Goal: Information Seeking & Learning: Learn about a topic

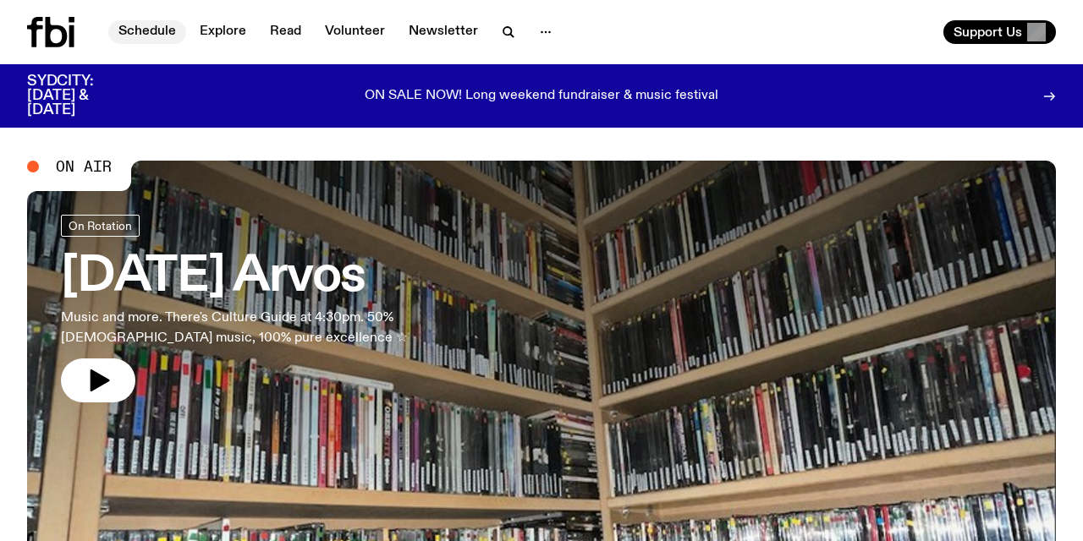
click at [150, 27] on link "Schedule" at bounding box center [147, 32] width 78 height 24
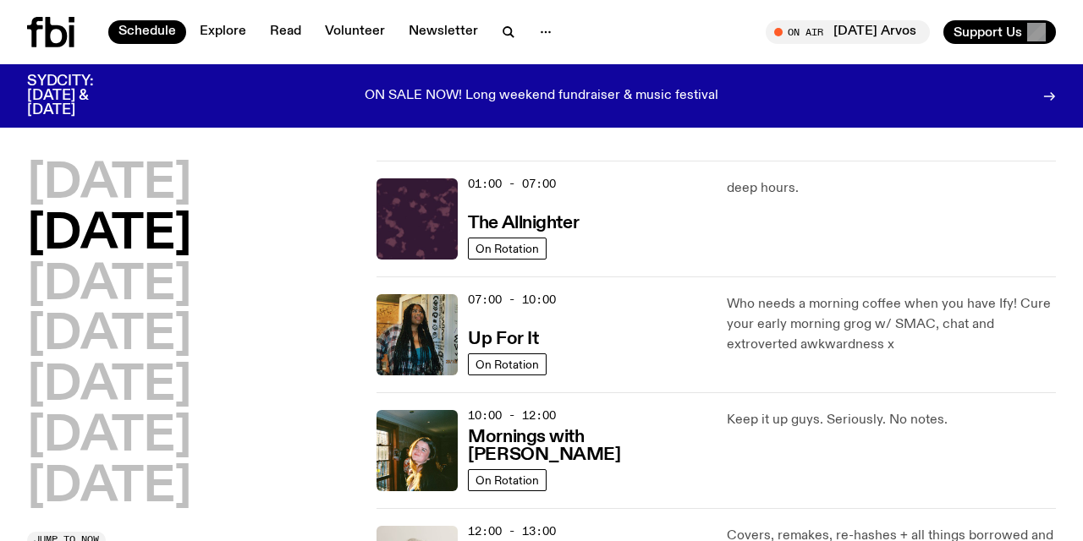
click at [284, 444] on div "[DATE] [DATE] [DATE] [DATE] [DATE] [DATE] [DATE]" at bounding box center [191, 336] width 329 height 351
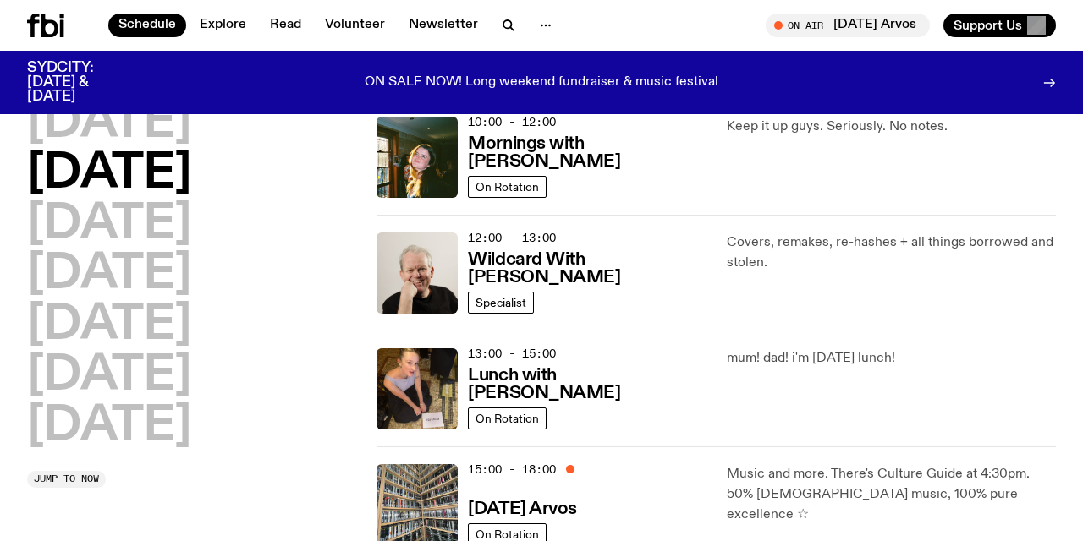
scroll to position [293, 0]
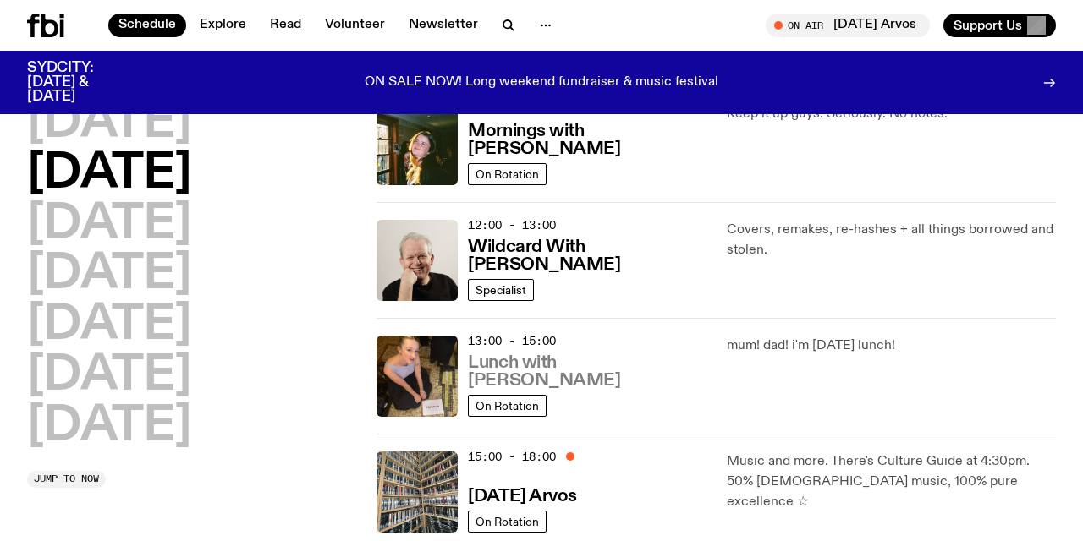
click at [553, 379] on h3 "Lunch with [PERSON_NAME]" at bounding box center [587, 372] width 238 height 36
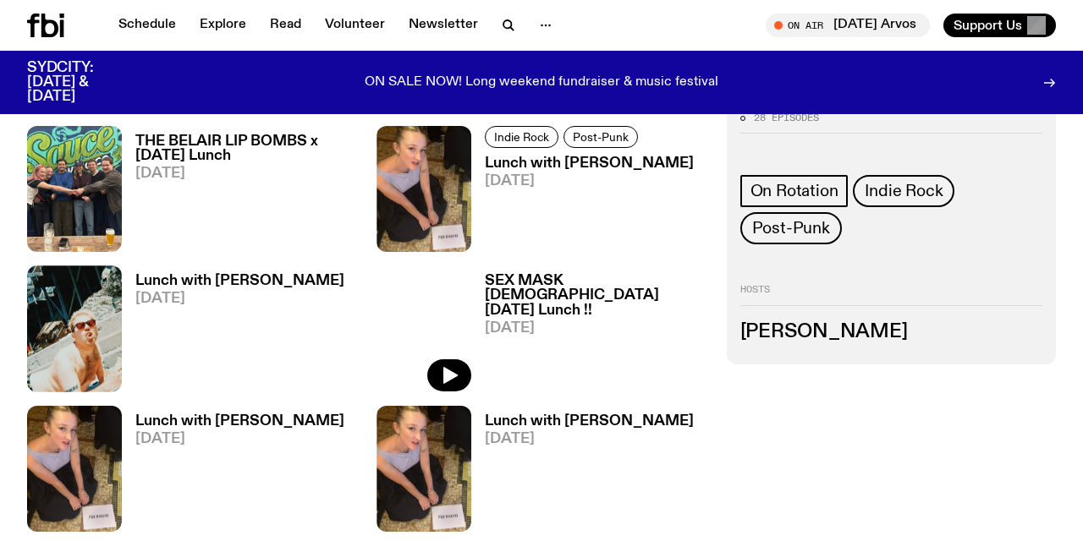
scroll to position [674, 0]
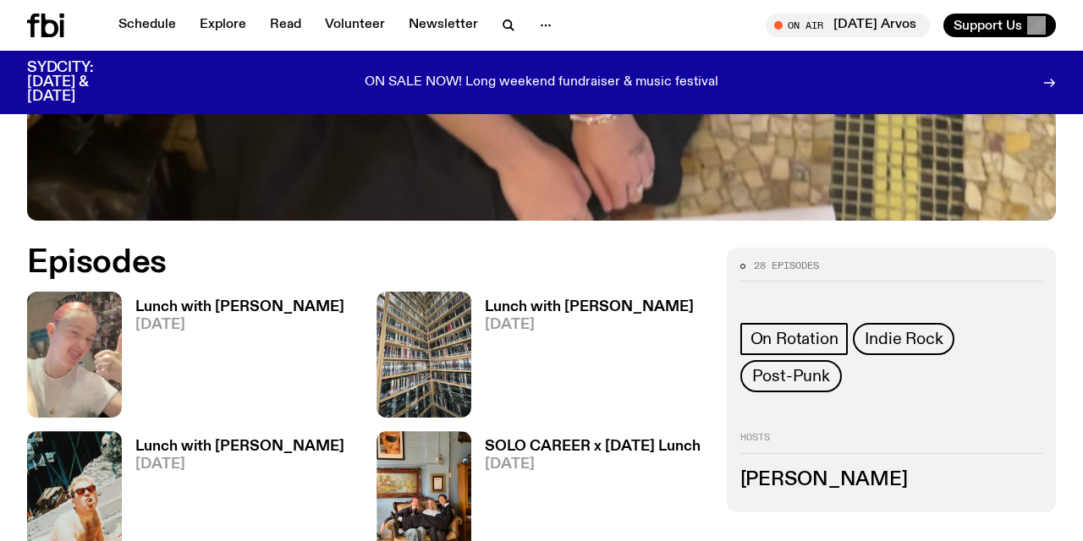
click at [226, 300] on h3 "Lunch with [PERSON_NAME]" at bounding box center [239, 307] width 209 height 14
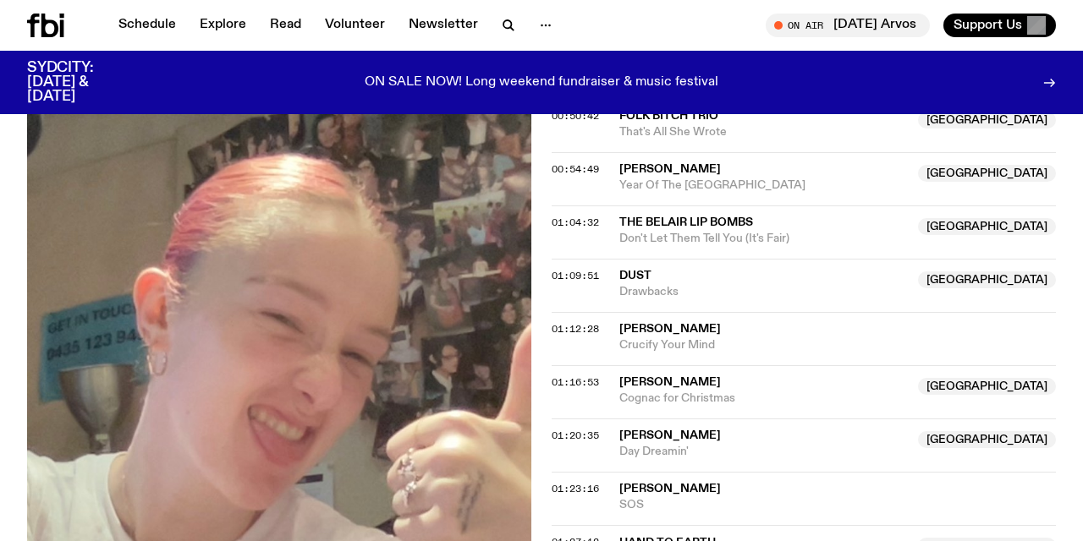
scroll to position [1287, 0]
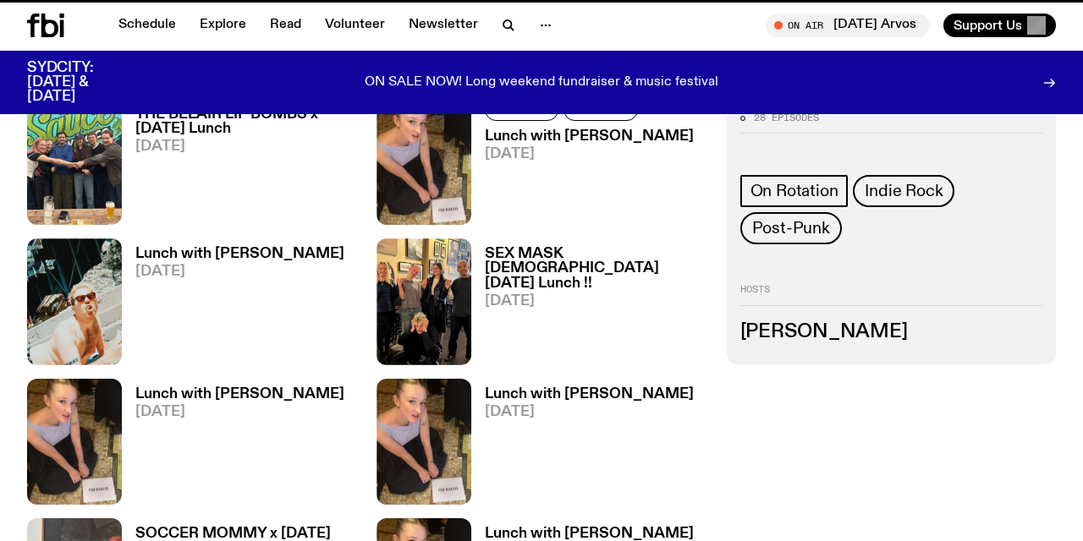
scroll to position [674, 0]
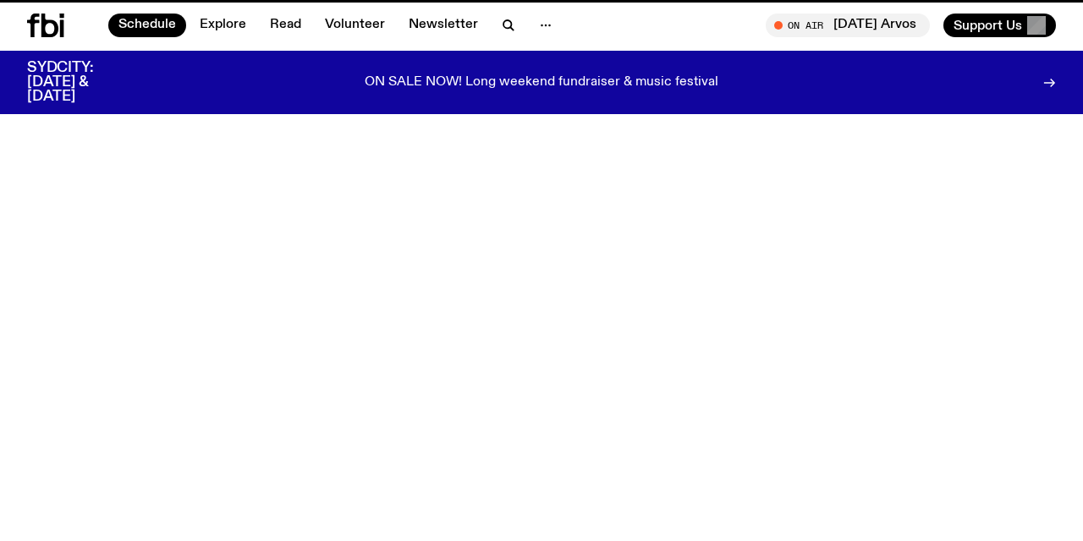
scroll to position [293, 0]
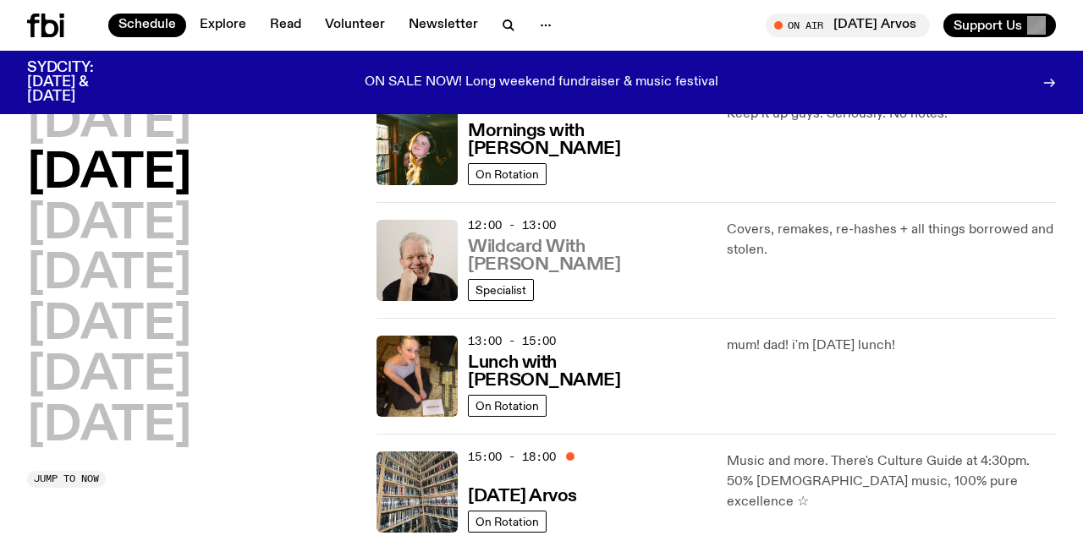
click at [570, 264] on h3 "Wildcard With [PERSON_NAME]" at bounding box center [587, 257] width 238 height 36
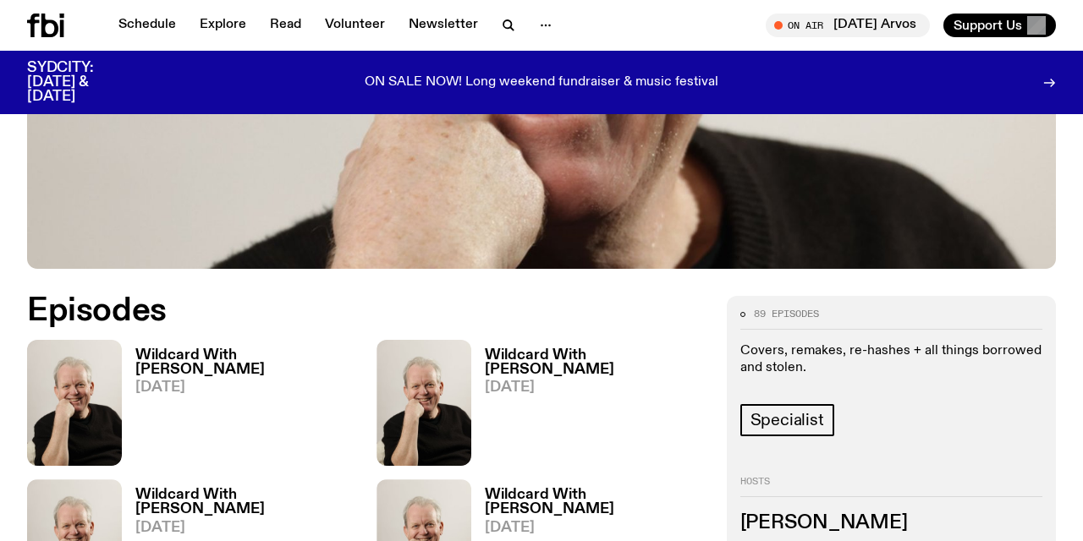
scroll to position [646, 0]
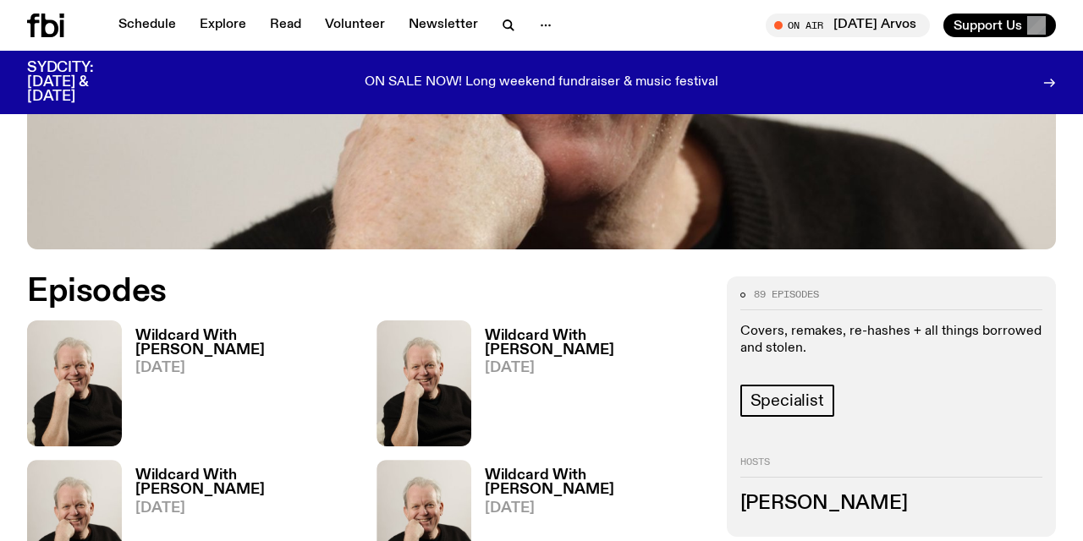
click at [211, 329] on h3 "Wildcard With [PERSON_NAME]" at bounding box center [245, 343] width 221 height 29
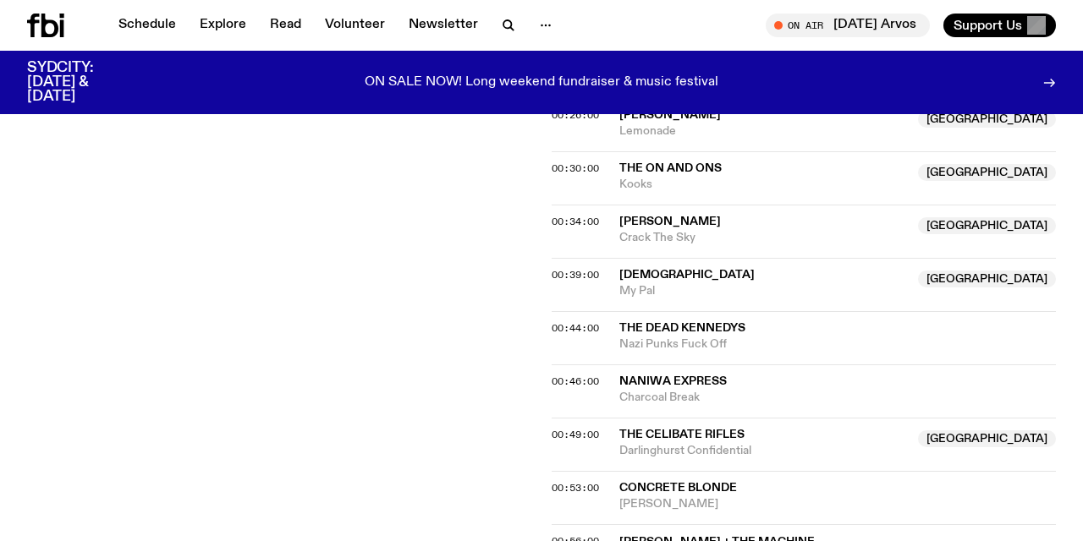
scroll to position [911, 0]
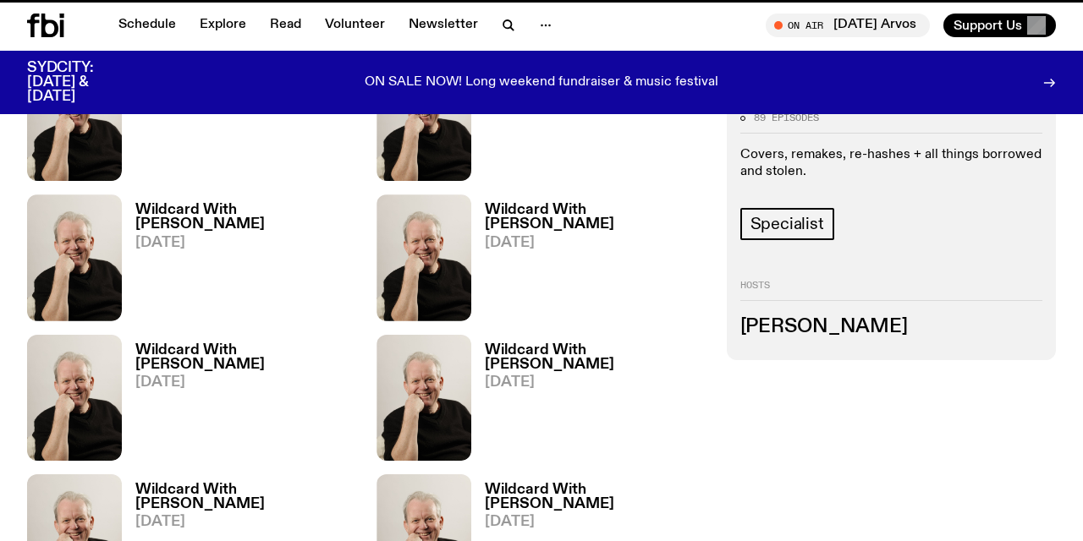
scroll to position [646, 0]
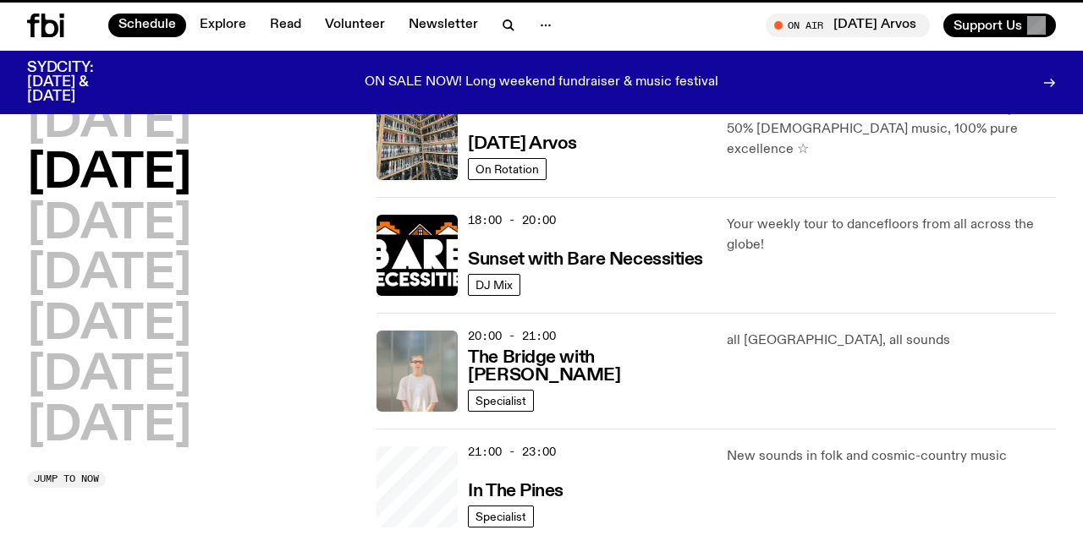
scroll to position [293, 0]
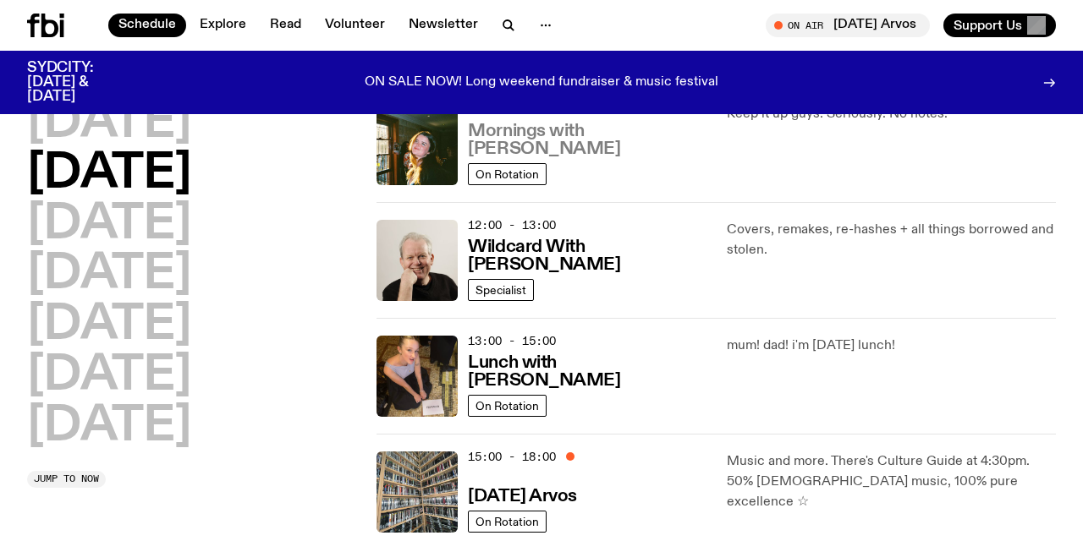
click at [524, 146] on h3 "Mornings with [PERSON_NAME]" at bounding box center [587, 141] width 238 height 36
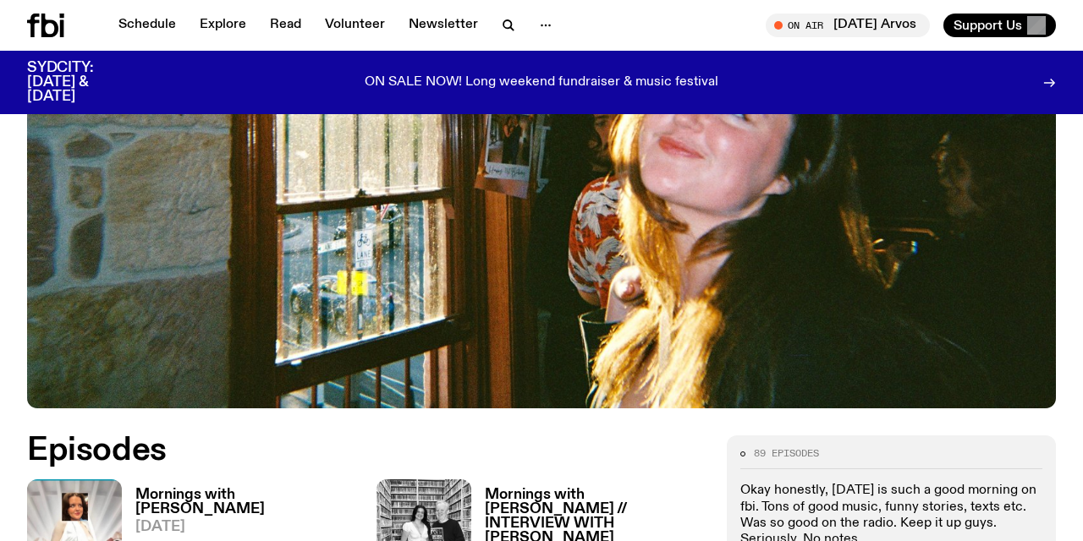
scroll to position [495, 0]
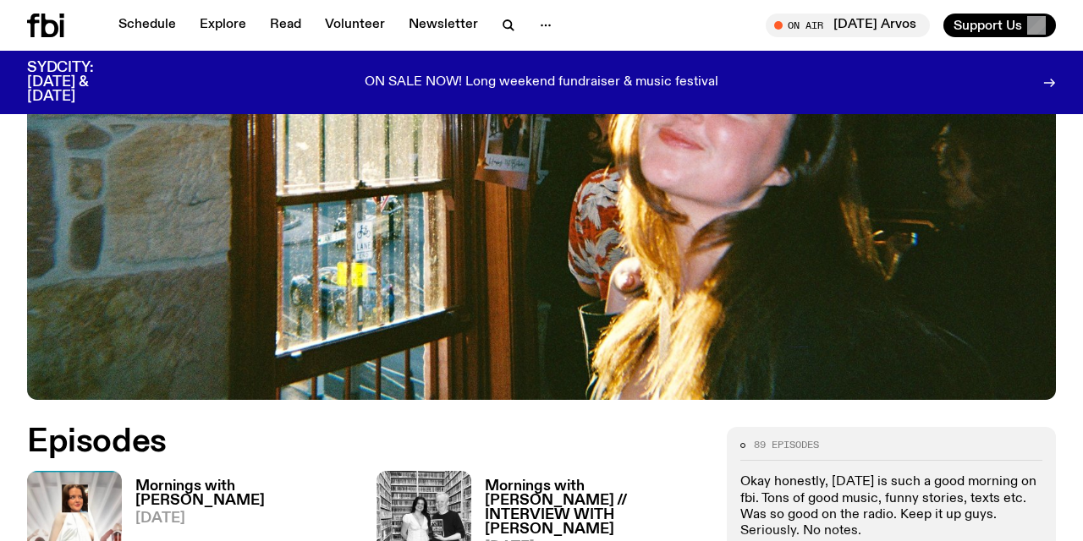
click at [212, 480] on h3 "Mornings with [PERSON_NAME]" at bounding box center [245, 494] width 221 height 29
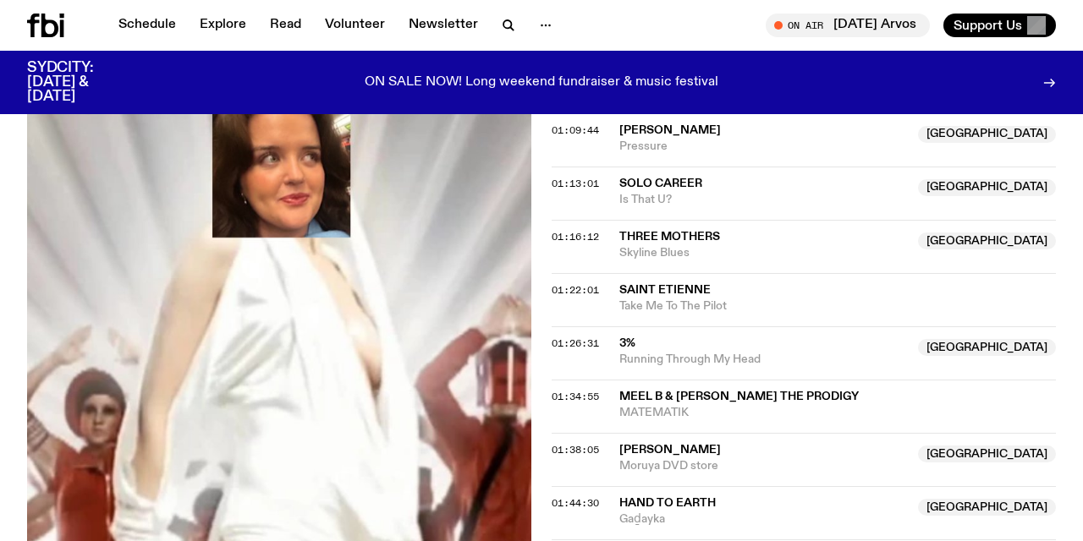
scroll to position [1418, 0]
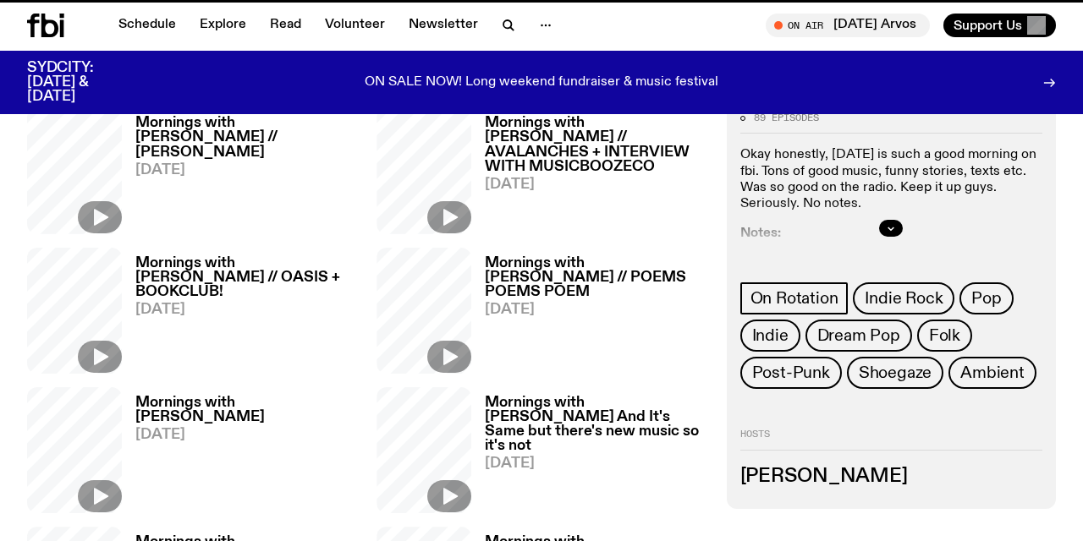
scroll to position [495, 0]
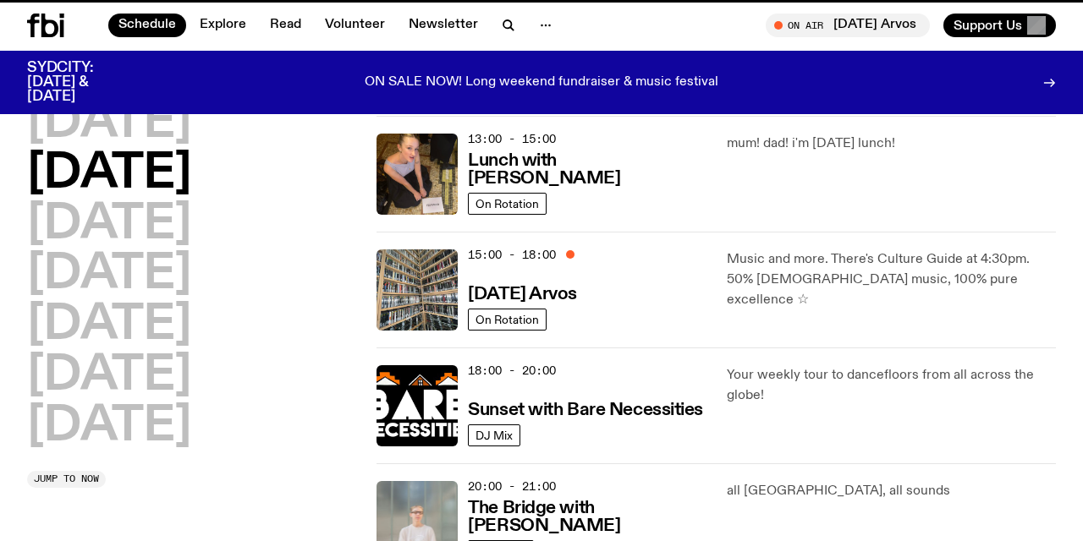
scroll to position [293, 0]
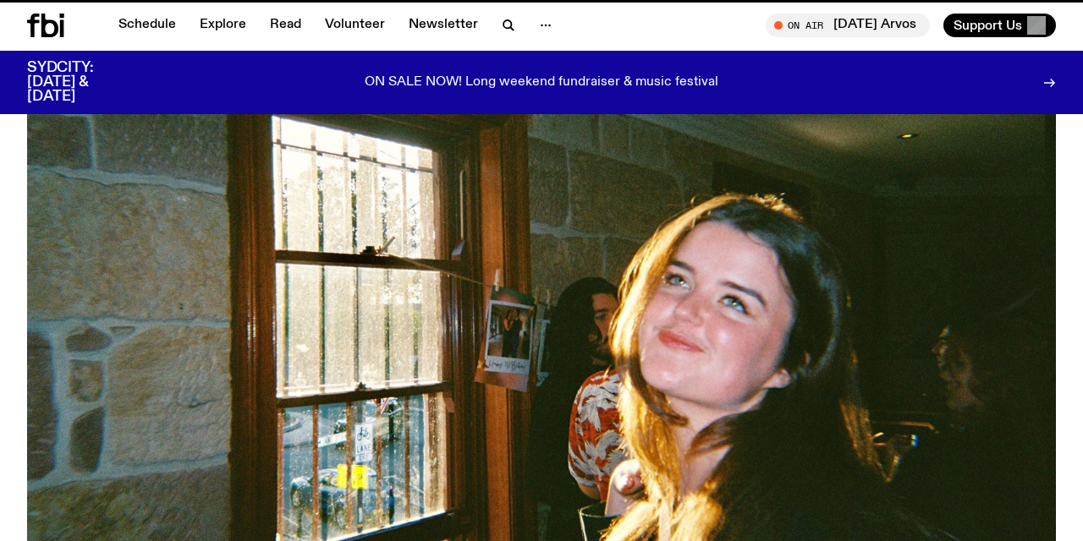
scroll to position [495, 0]
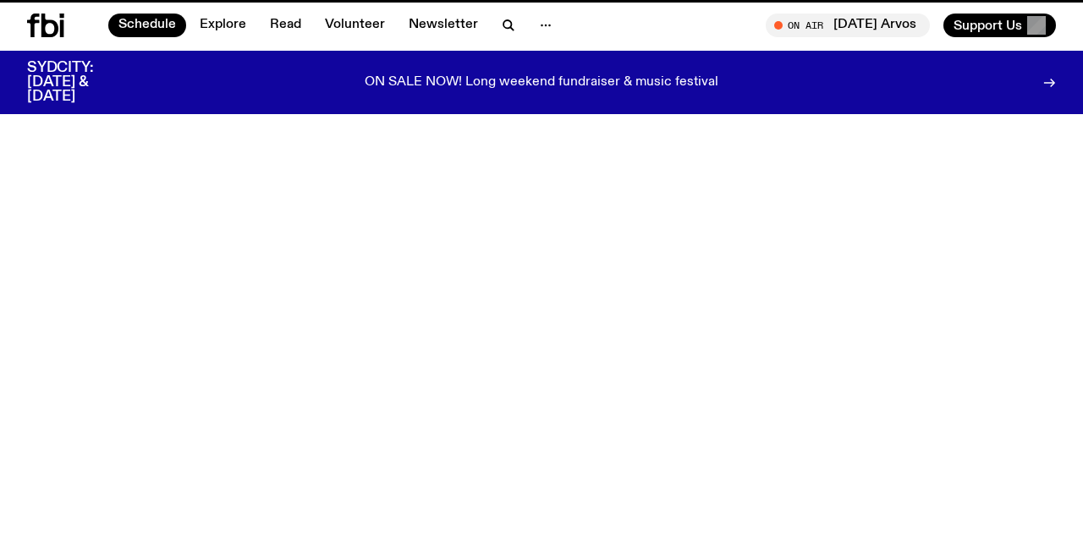
scroll to position [293, 0]
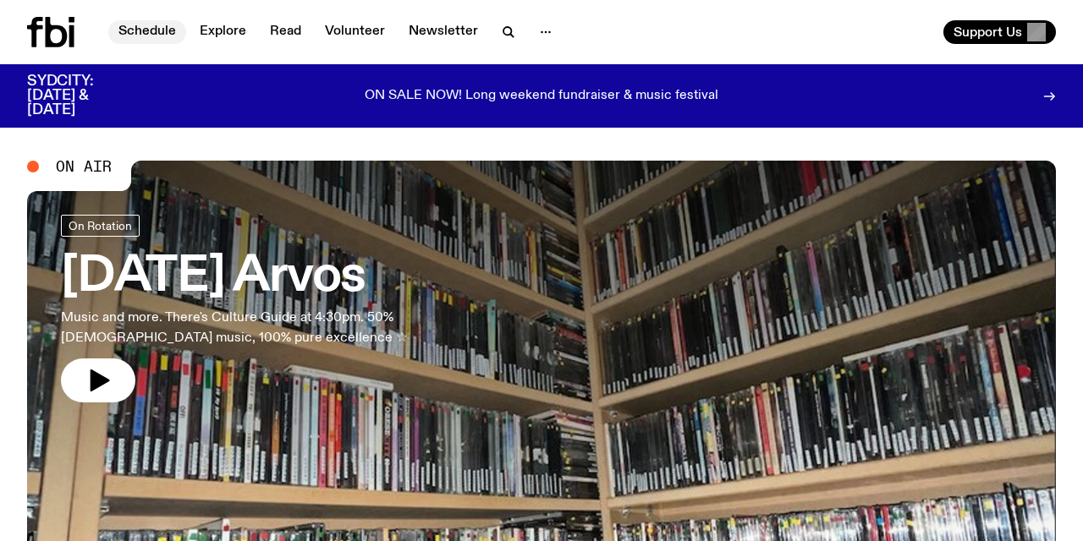
click at [139, 30] on link "Schedule" at bounding box center [147, 32] width 78 height 24
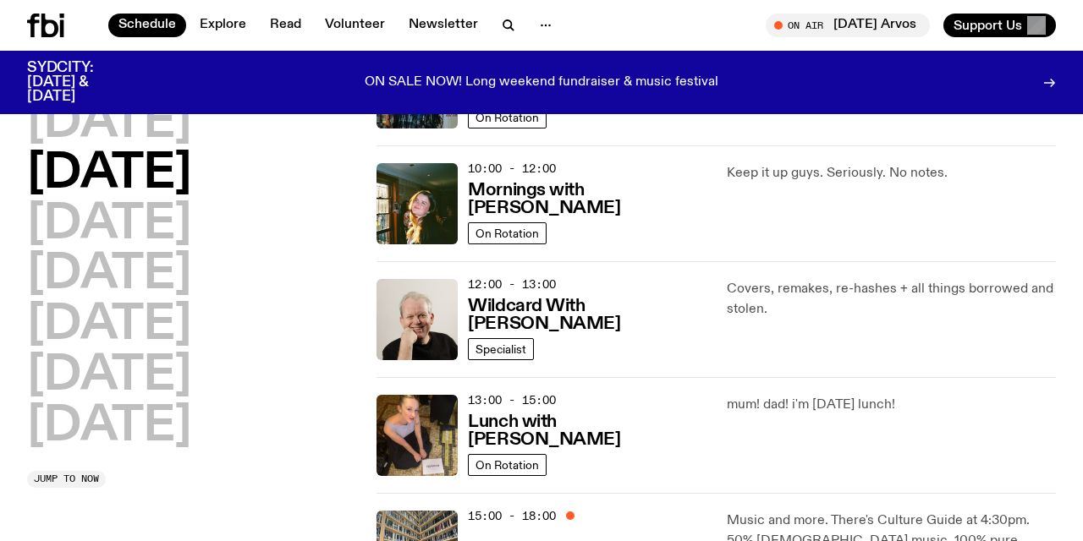
scroll to position [267, 0]
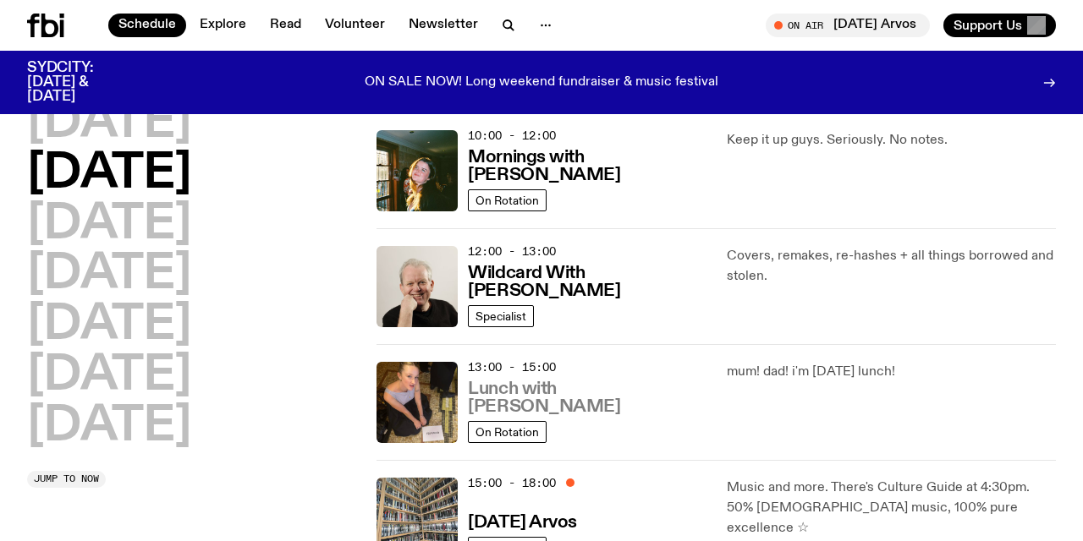
click at [573, 402] on h3 "Lunch with [PERSON_NAME]" at bounding box center [587, 399] width 238 height 36
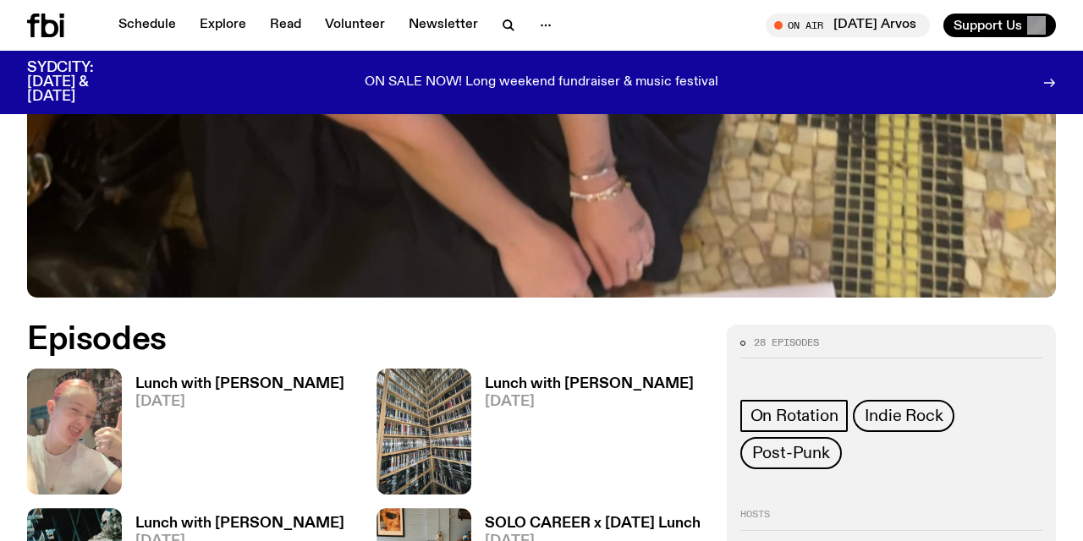
scroll to position [598, 0]
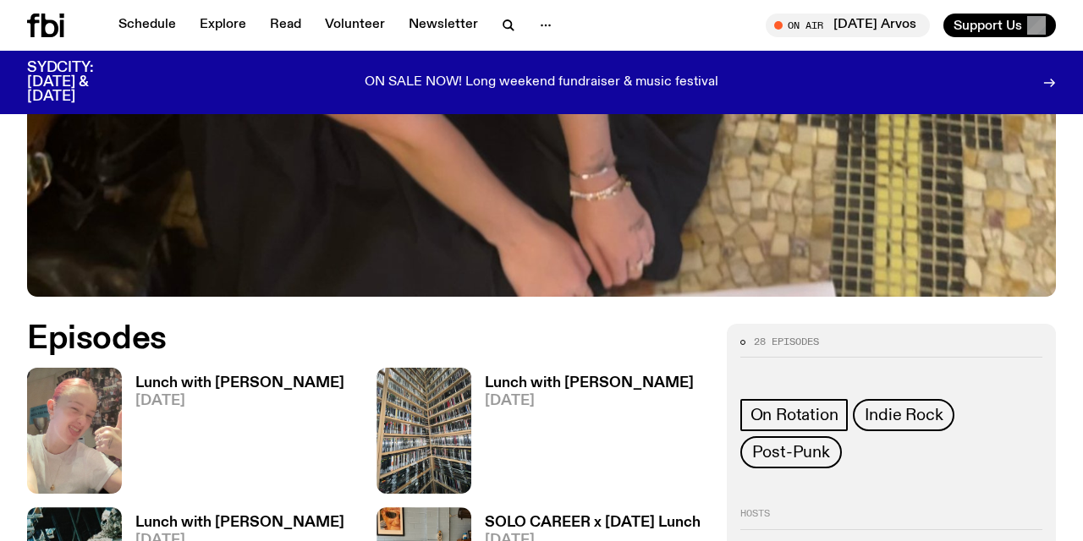
click at [199, 376] on h3 "Lunch with [PERSON_NAME]" at bounding box center [239, 383] width 209 height 14
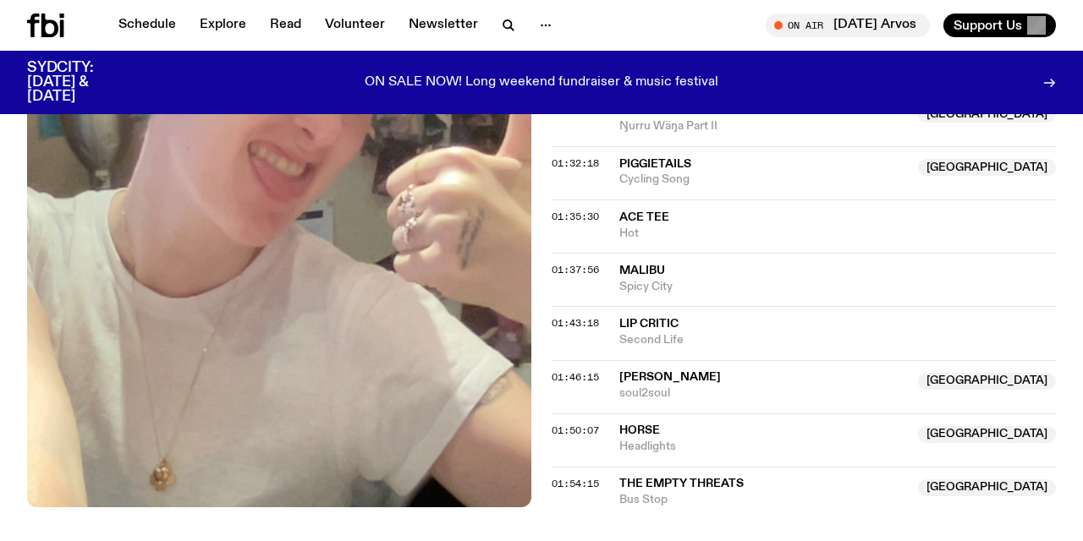
scroll to position [1725, 0]
